Goal: Browse casually: Explore the website without a specific task or goal

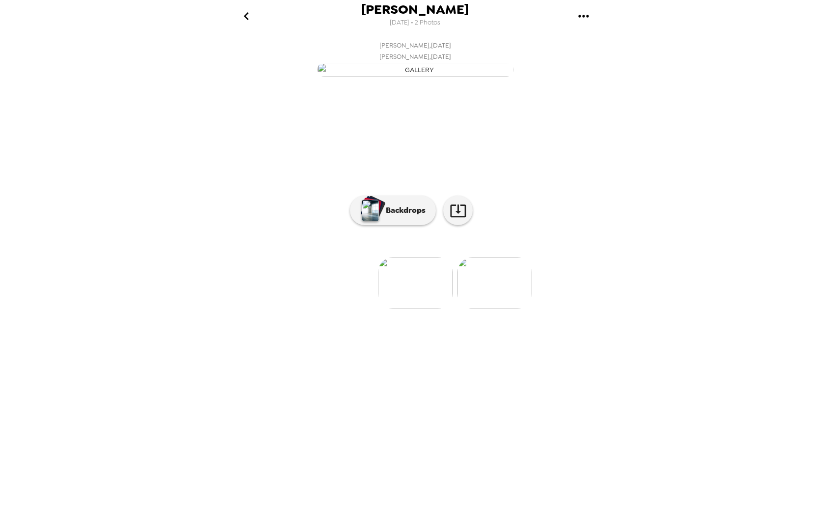
scroll to position [0, 79]
click at [335, 309] on img at bounding box center [336, 283] width 75 height 51
click at [472, 309] on img at bounding box center [494, 283] width 75 height 51
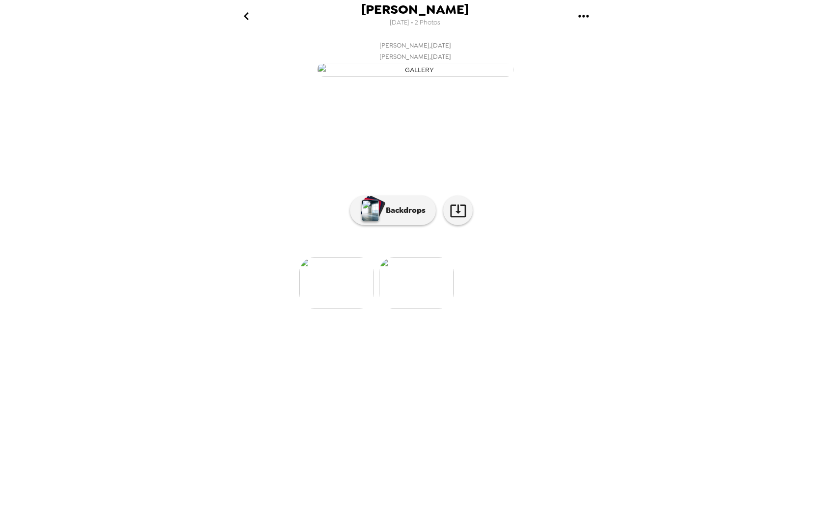
click at [340, 309] on img at bounding box center [336, 283] width 75 height 51
click at [390, 216] on p "Backdrops" at bounding box center [403, 211] width 45 height 12
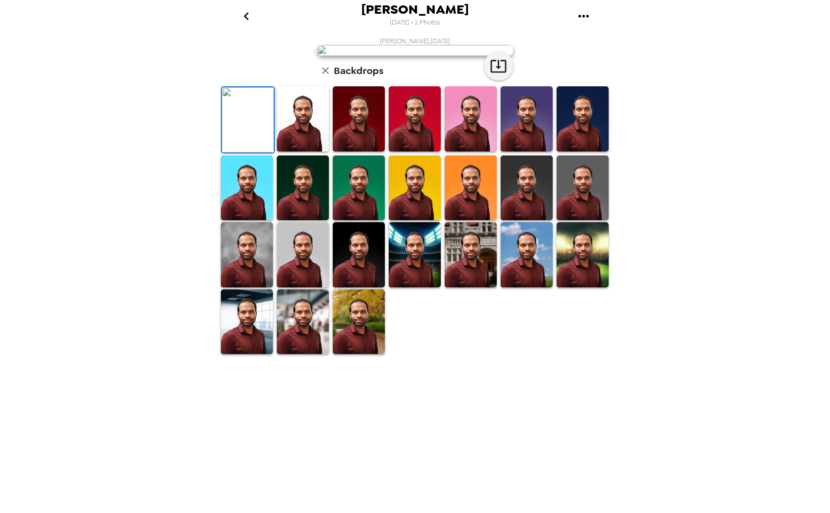
scroll to position [76, 0]
click at [309, 288] on img at bounding box center [303, 254] width 52 height 65
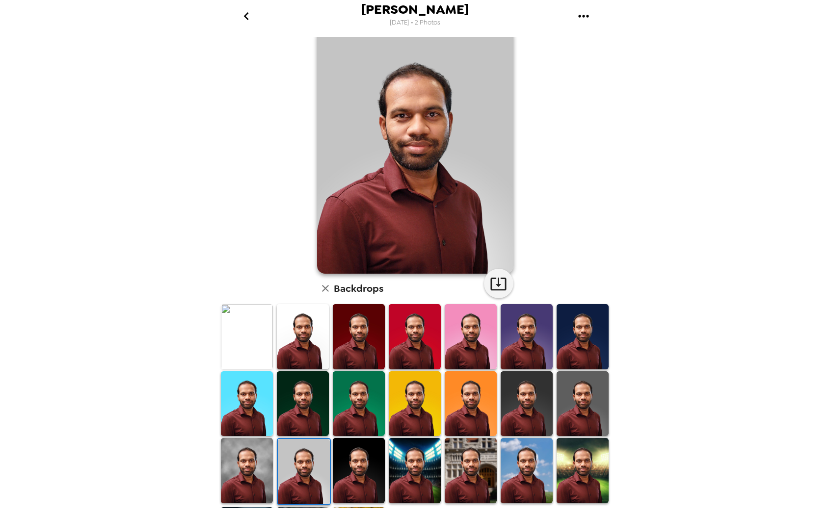
scroll to position [18, 0]
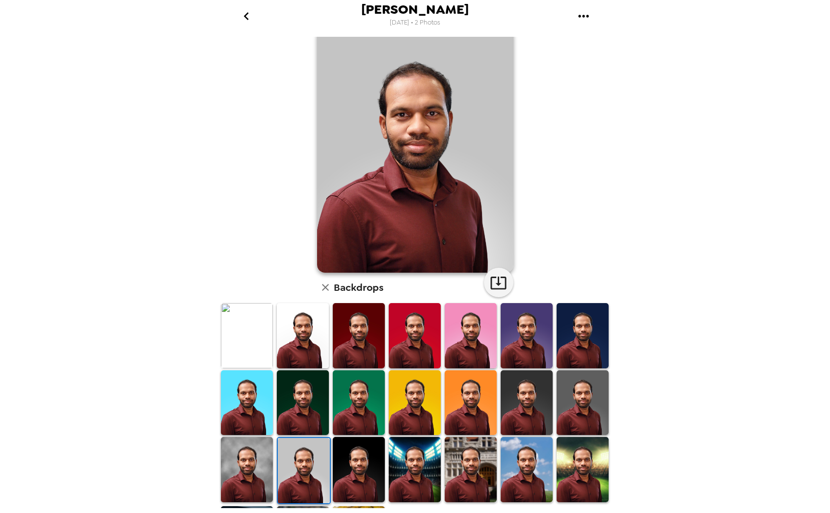
click at [402, 474] on img at bounding box center [415, 469] width 52 height 65
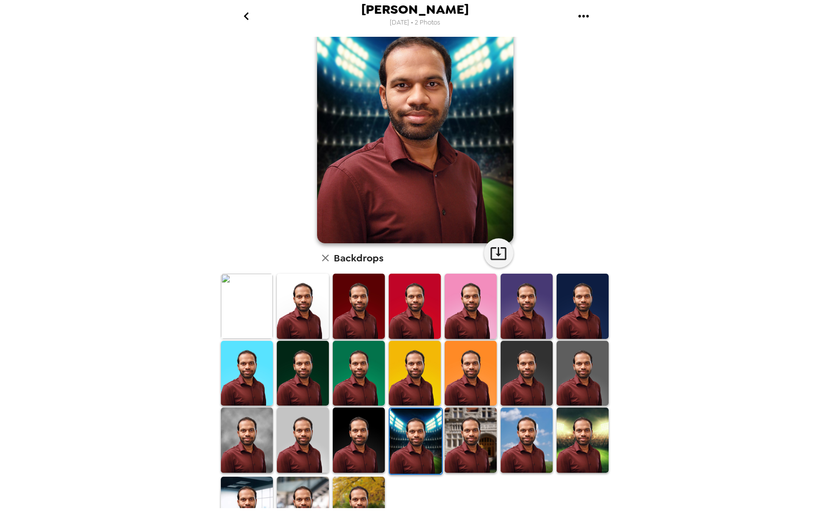
scroll to position [76, 0]
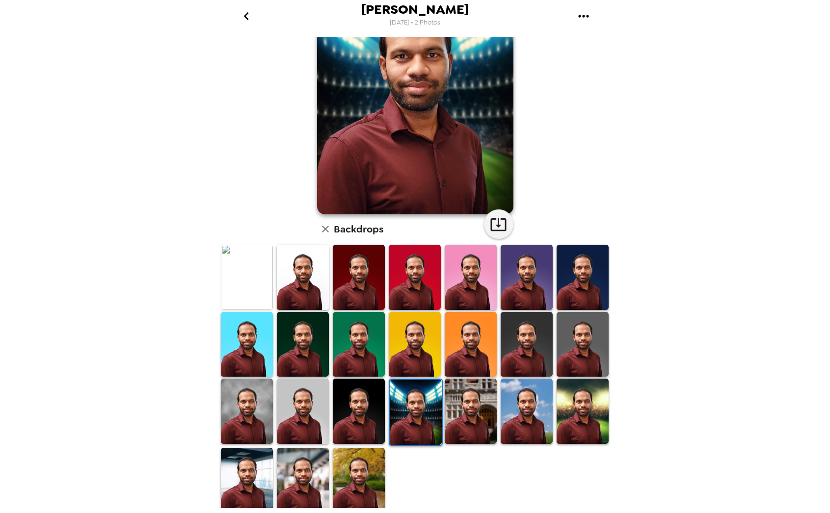
click at [344, 477] on img at bounding box center [359, 480] width 52 height 65
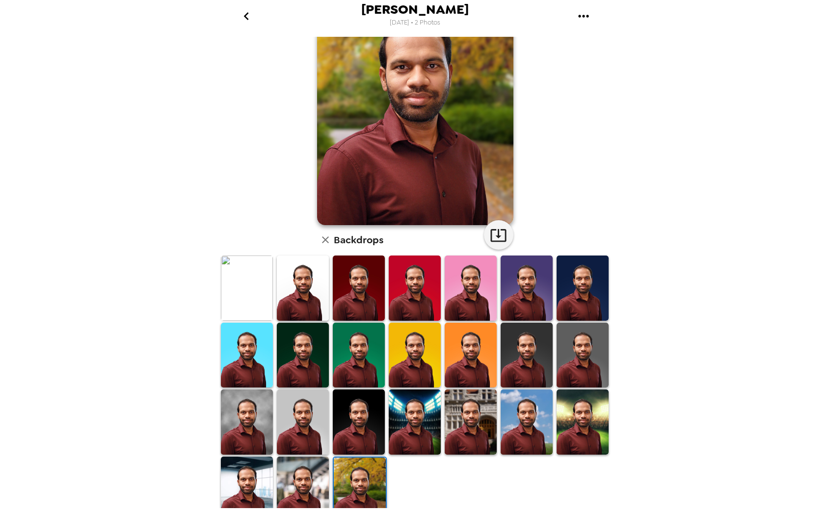
scroll to position [68, 0]
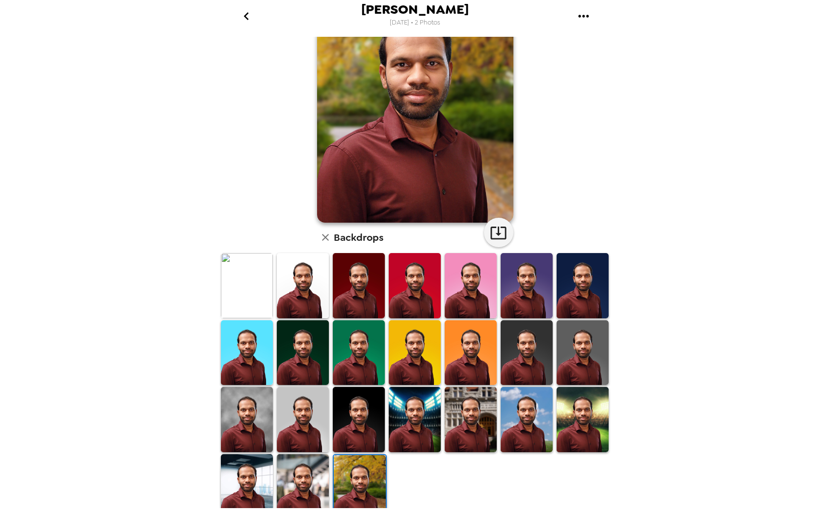
click at [256, 477] on img at bounding box center [247, 487] width 52 height 65
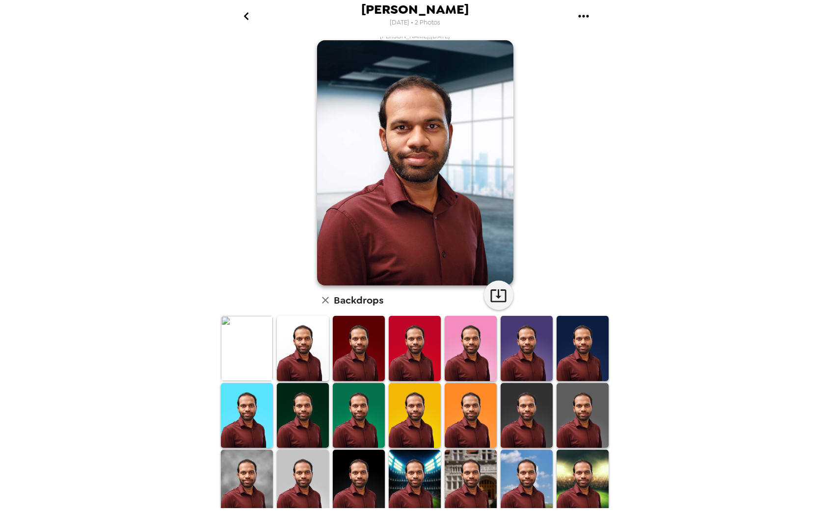
scroll to position [9, 0]
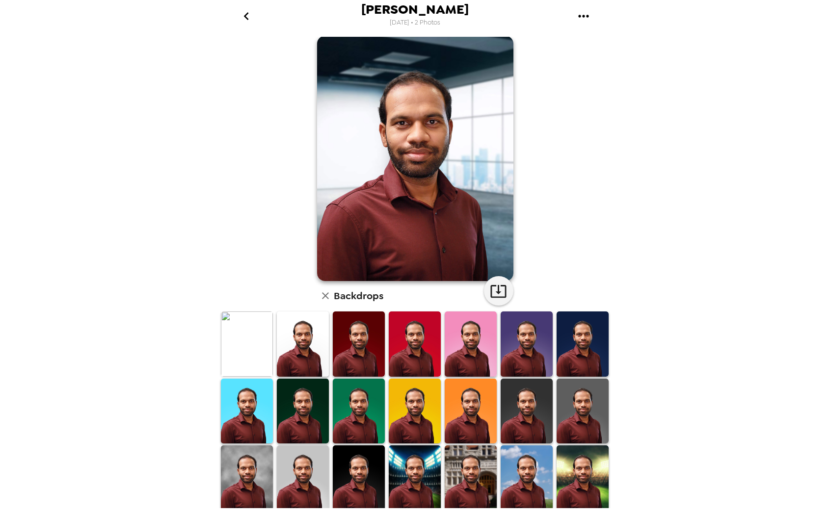
click at [520, 469] on img at bounding box center [527, 478] width 52 height 65
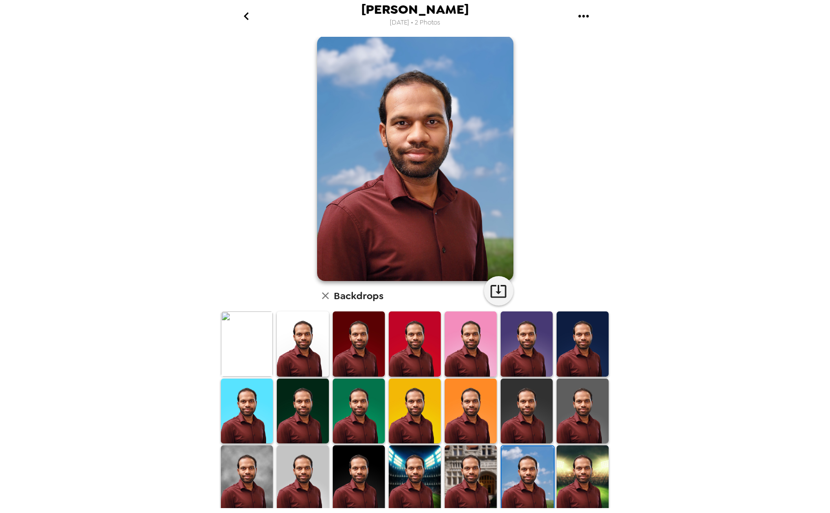
click at [464, 471] on img at bounding box center [471, 478] width 52 height 65
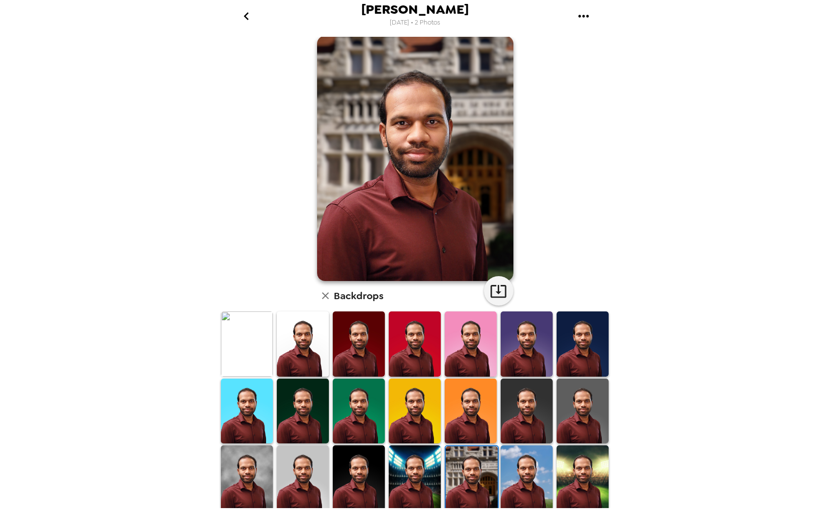
scroll to position [76, 0]
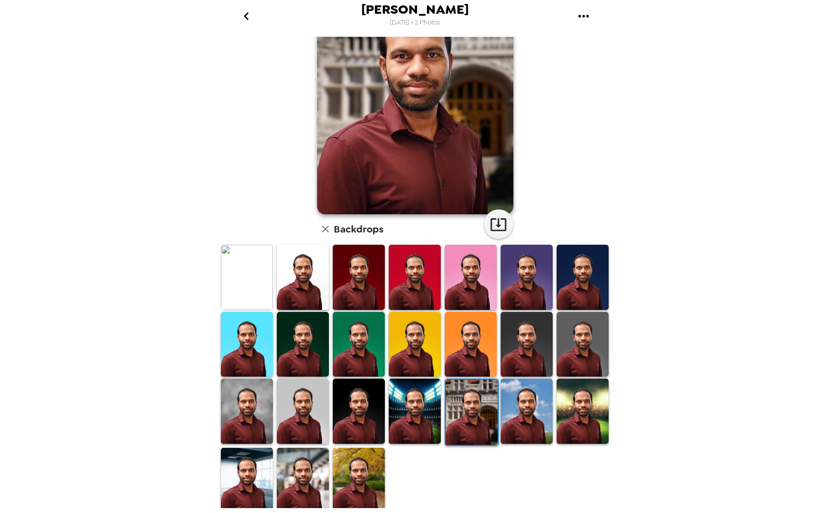
click at [578, 327] on img at bounding box center [583, 344] width 52 height 65
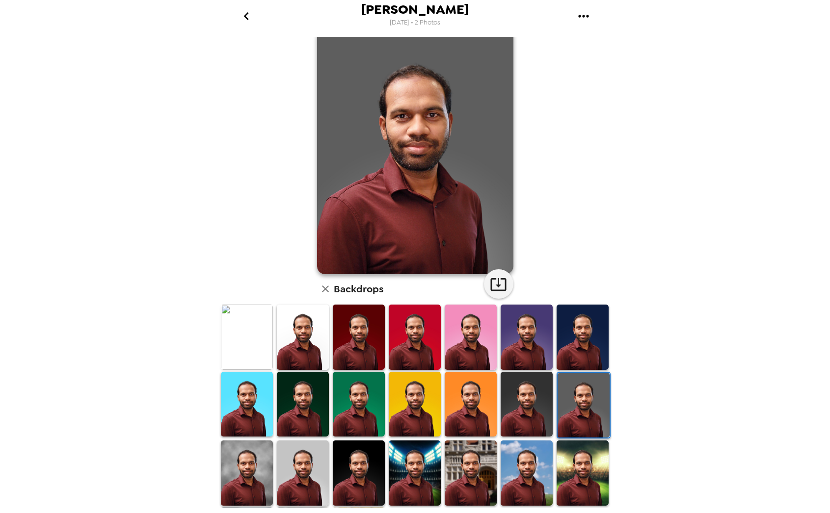
scroll to position [19, 0]
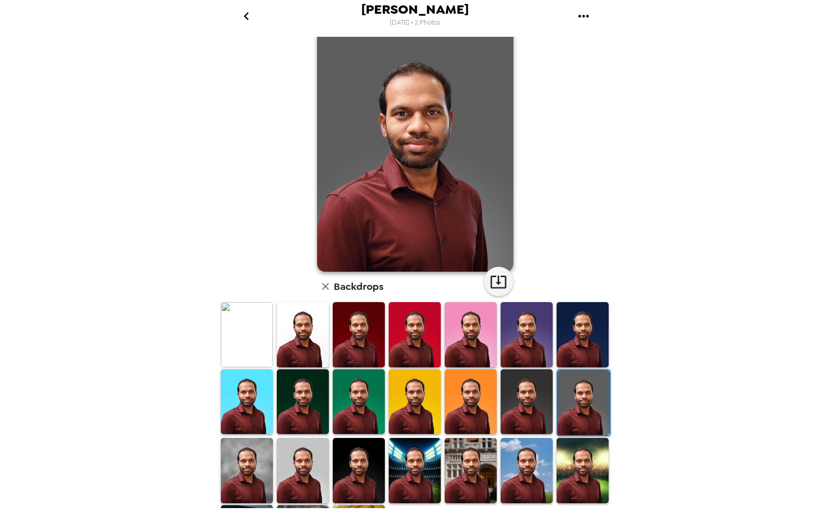
click at [255, 340] on img at bounding box center [247, 334] width 52 height 65
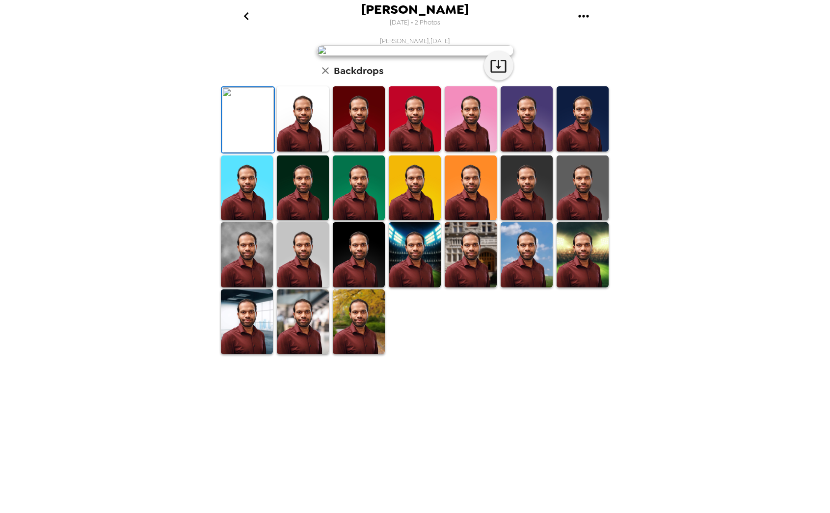
scroll to position [53, 0]
click at [243, 288] on img at bounding box center [247, 254] width 52 height 65
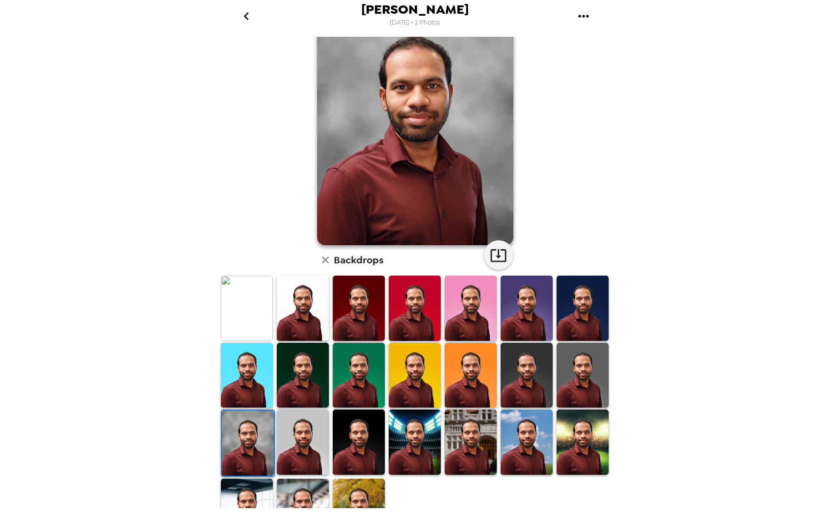
scroll to position [46, 0]
click at [587, 300] on img at bounding box center [583, 307] width 52 height 65
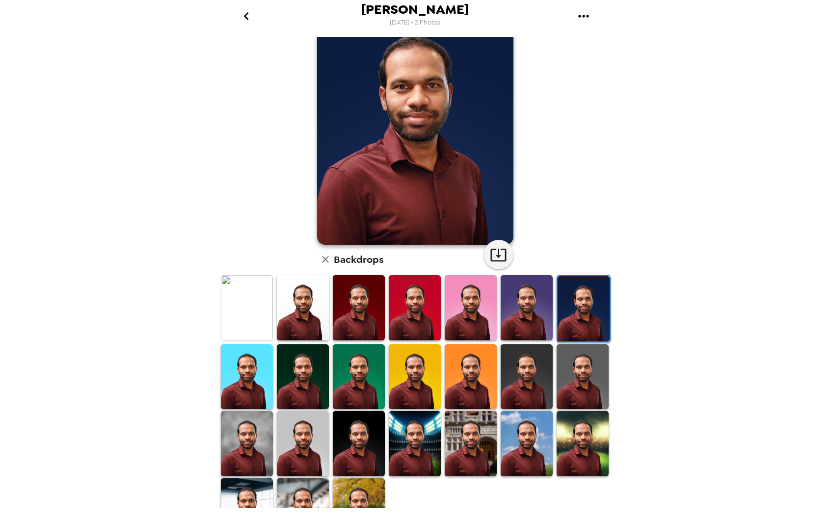
click at [521, 368] on img at bounding box center [527, 377] width 52 height 65
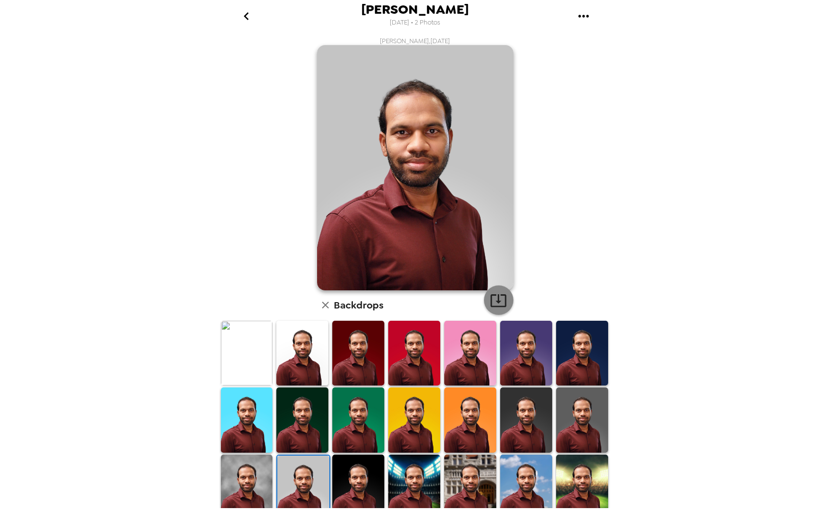
click at [496, 300] on icon "button" at bounding box center [498, 300] width 17 height 17
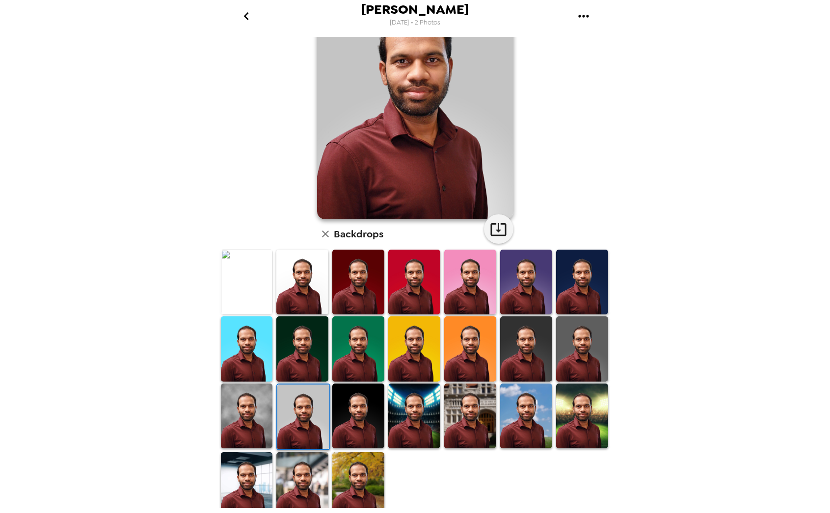
scroll to position [74, 0]
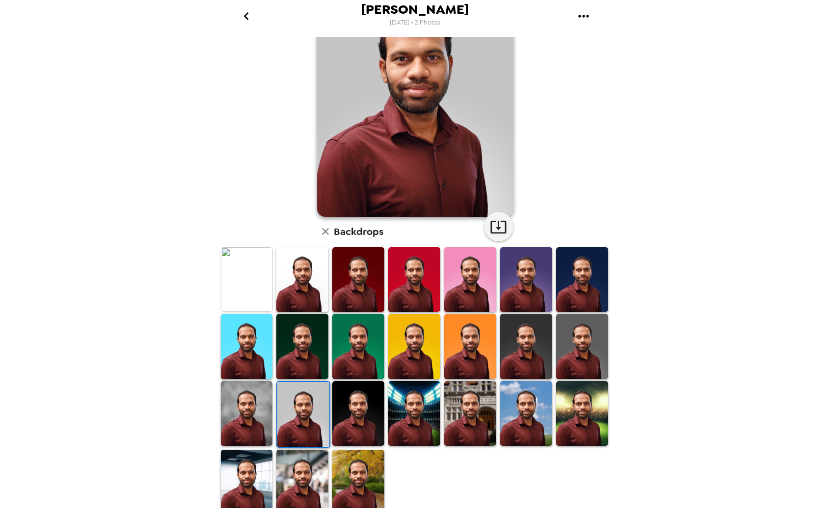
click at [525, 428] on img at bounding box center [526, 413] width 52 height 65
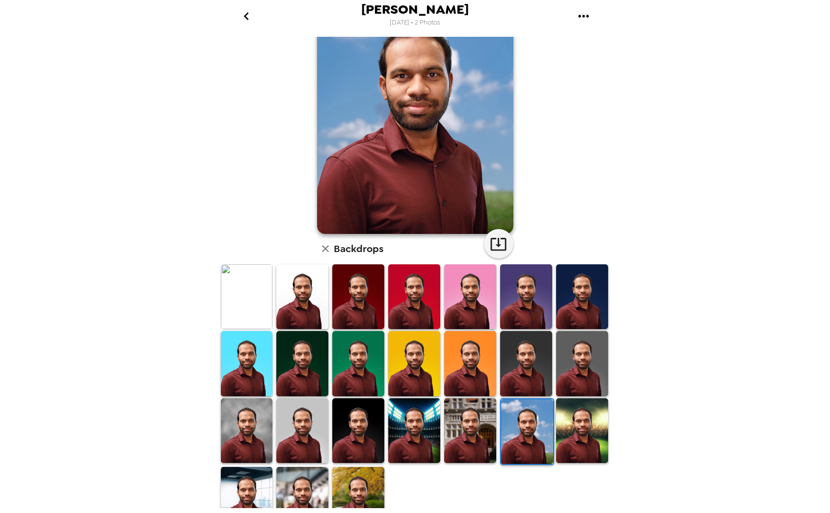
scroll to position [58, 0]
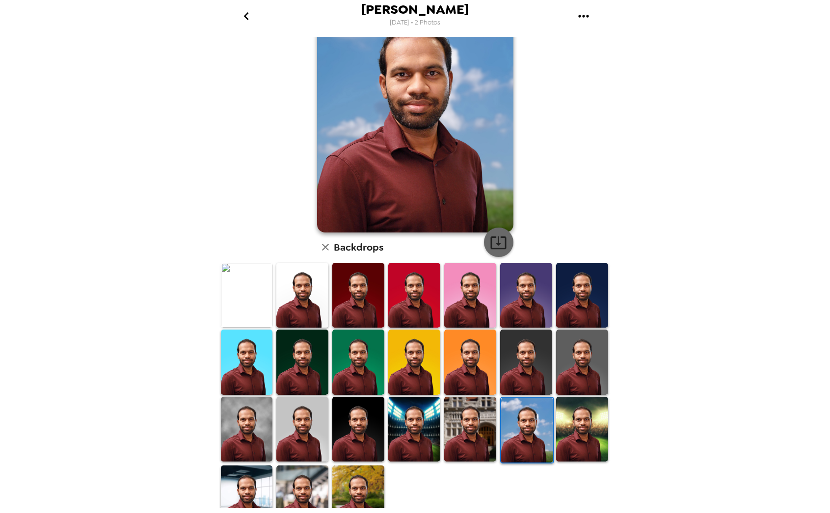
click at [495, 243] on icon "button" at bounding box center [498, 243] width 16 height 13
